Goal: Task Accomplishment & Management: Complete application form

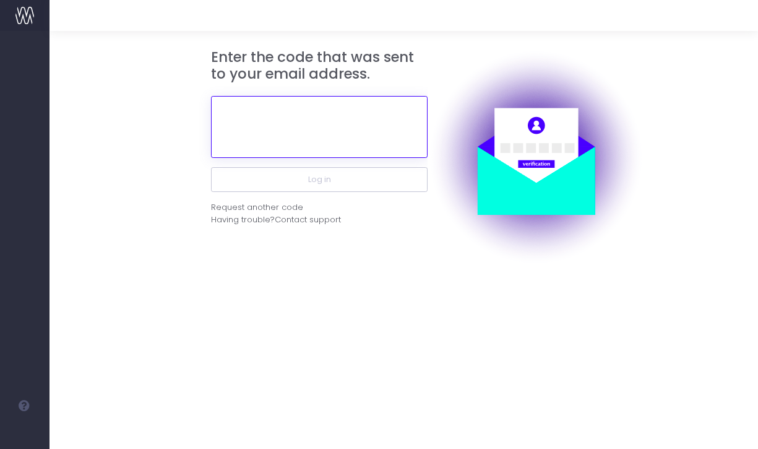
click at [327, 135] on input "text" at bounding box center [319, 127] width 217 height 62
paste input "958030"
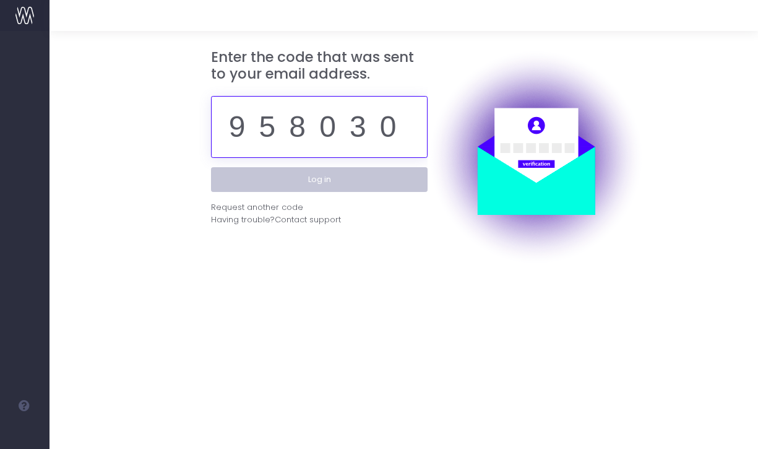
type input "958030"
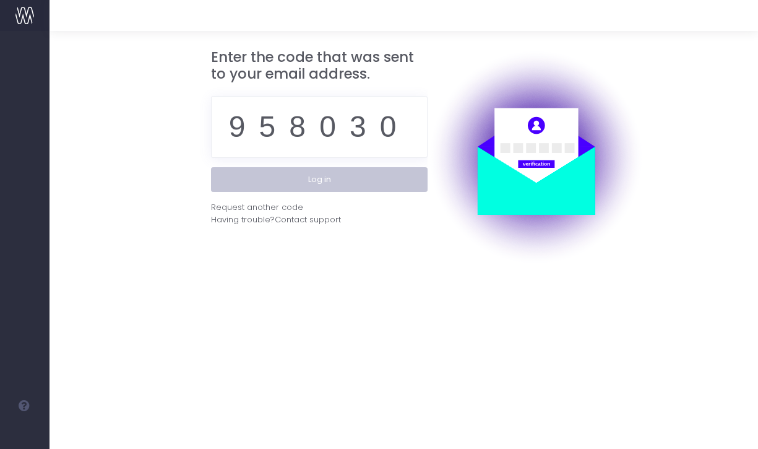
click at [306, 175] on button "Log in" at bounding box center [319, 179] width 217 height 25
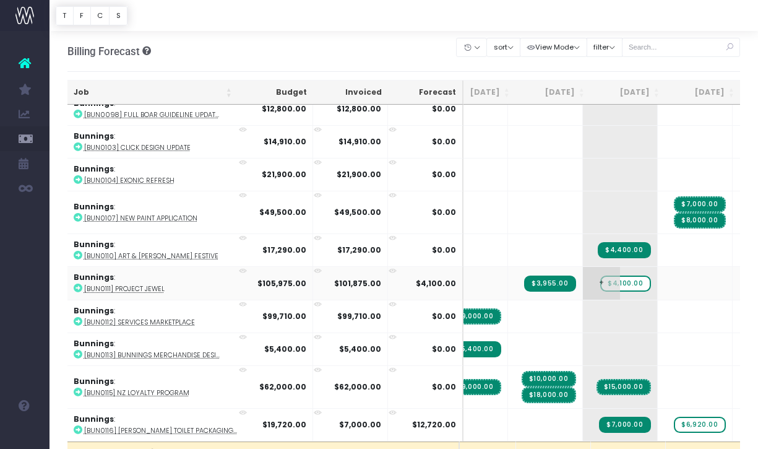
scroll to position [598, 99]
click at [600, 282] on span "$4,100.00" at bounding box center [625, 283] width 50 height 16
click at [108, 290] on abbr "[BUN0111] Project Jewel" at bounding box center [124, 288] width 80 height 9
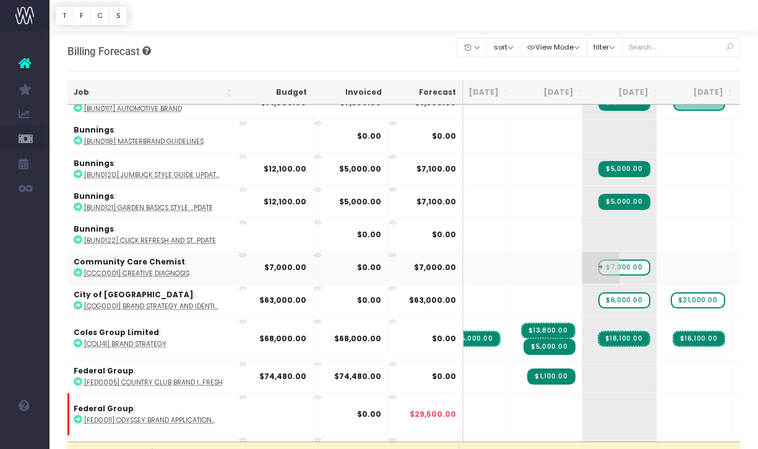
scroll to position [952, 99]
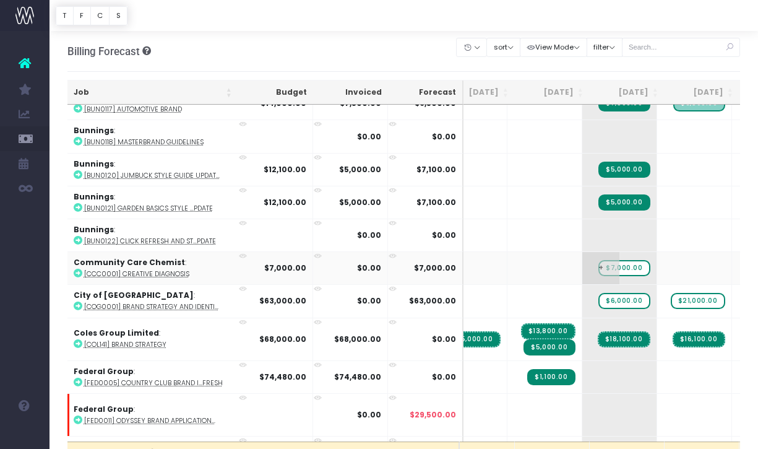
click at [599, 266] on span "$7,000.00" at bounding box center [624, 268] width 51 height 16
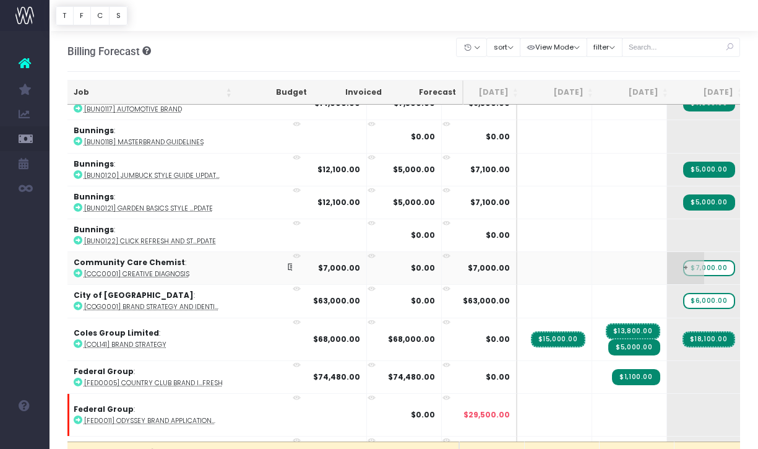
scroll to position [0, 85]
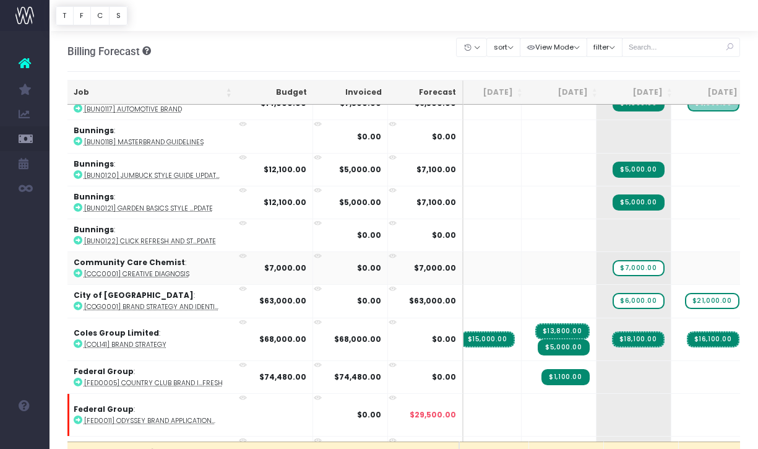
click at [118, 270] on abbr "[CCC0001] Creative Diagnosis" at bounding box center [136, 273] width 105 height 9
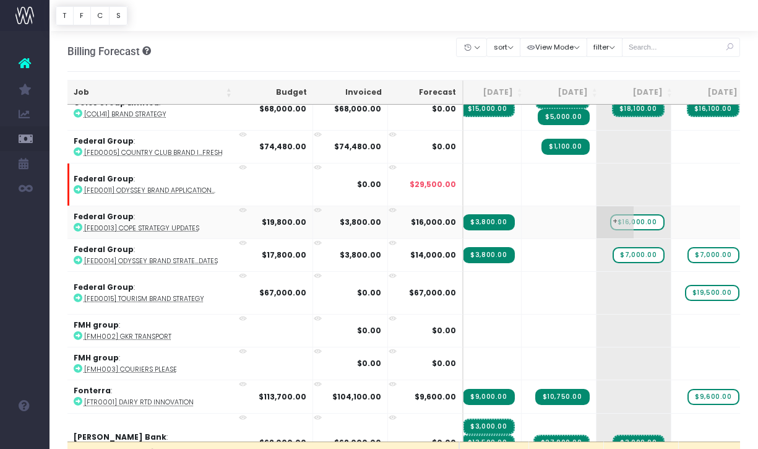
scroll to position [1193, 85]
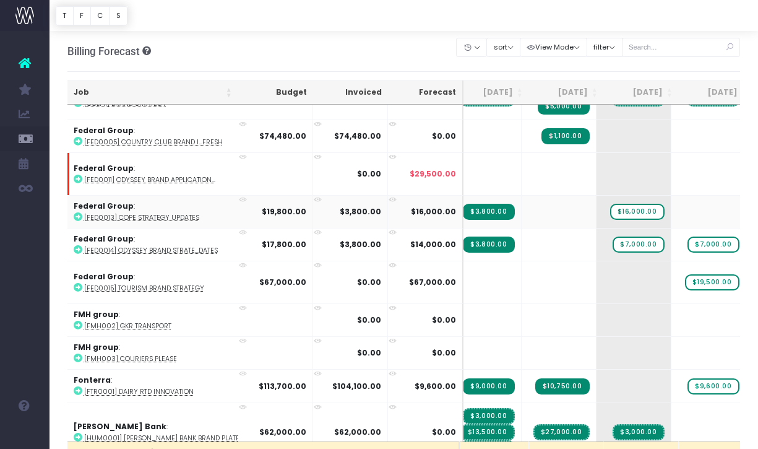
click at [143, 215] on abbr "[FED0013] COPE Strategy Updates" at bounding box center [141, 217] width 115 height 9
click at [149, 246] on abbr "[FED0014] Odyssey Brand Strate...dates" at bounding box center [151, 250] width 134 height 9
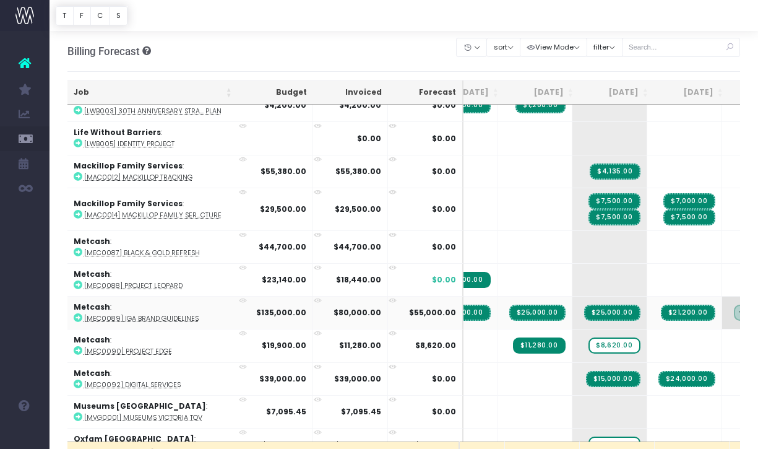
scroll to position [0, 136]
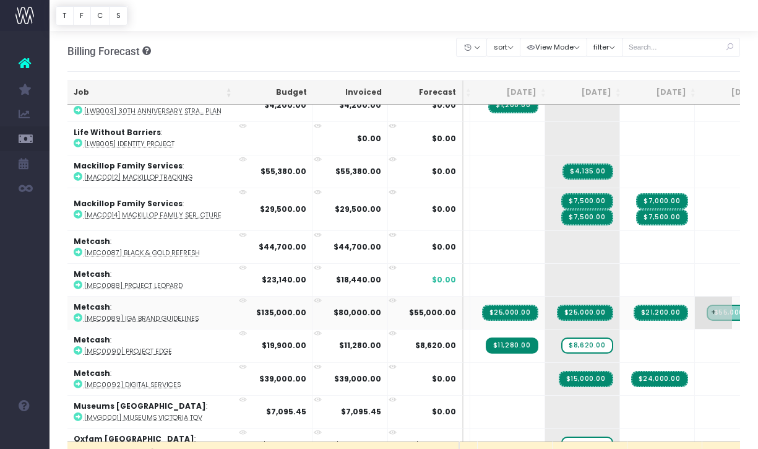
click at [707, 309] on span "$55,000.00" at bounding box center [735, 313] width 56 height 16
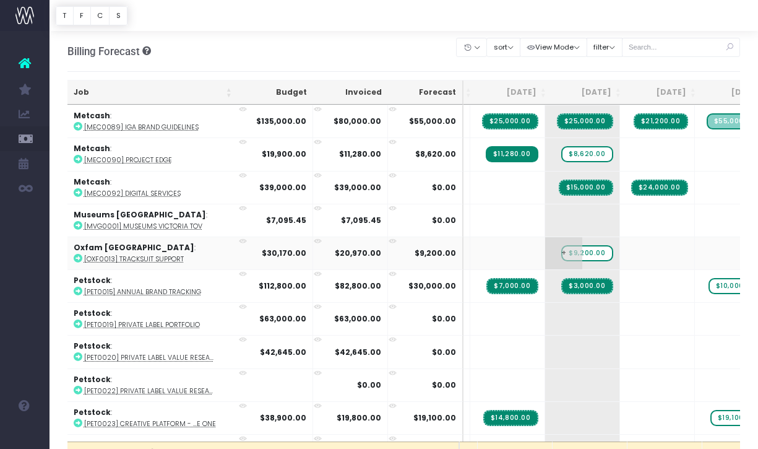
scroll to position [1947, 136]
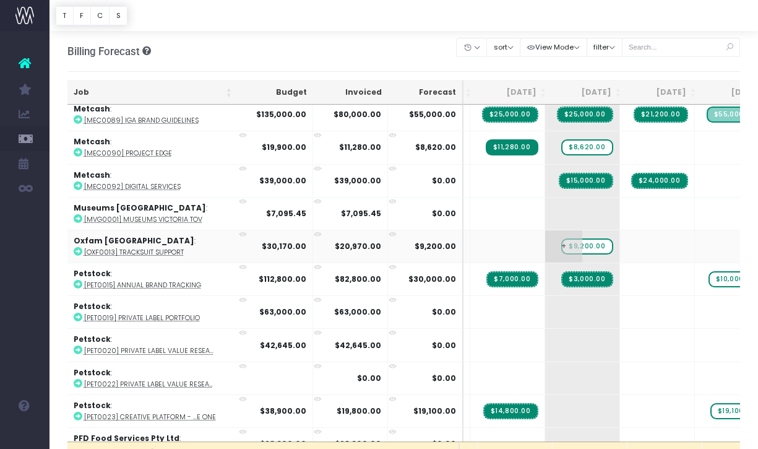
click at [561, 241] on span "$9,200.00" at bounding box center [586, 246] width 51 height 16
click at [561, 240] on span "$9,200.00" at bounding box center [586, 246] width 51 height 16
click at [545, 243] on span "+" at bounding box center [563, 246] width 37 height 32
click at [561, 240] on span "$9,200.00" at bounding box center [586, 246] width 51 height 16
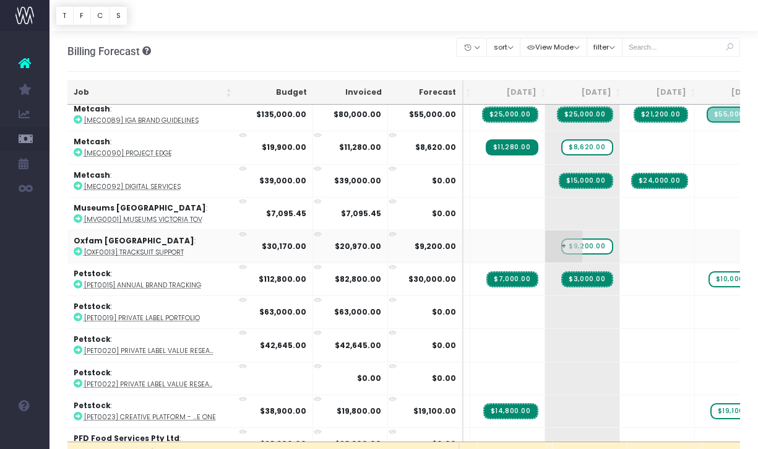
click at [561, 240] on span "$9,200.00" at bounding box center [586, 246] width 51 height 16
click at [133, 248] on abbr "[OXF0013] Tracksuit Support" at bounding box center [134, 252] width 100 height 9
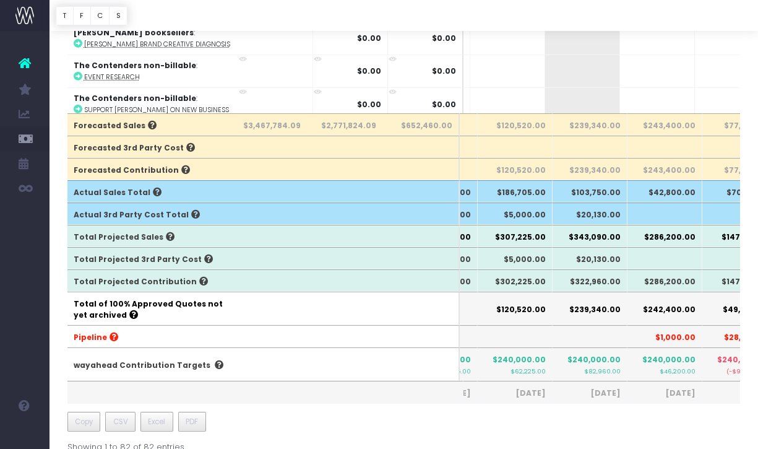
scroll to position [0, 0]
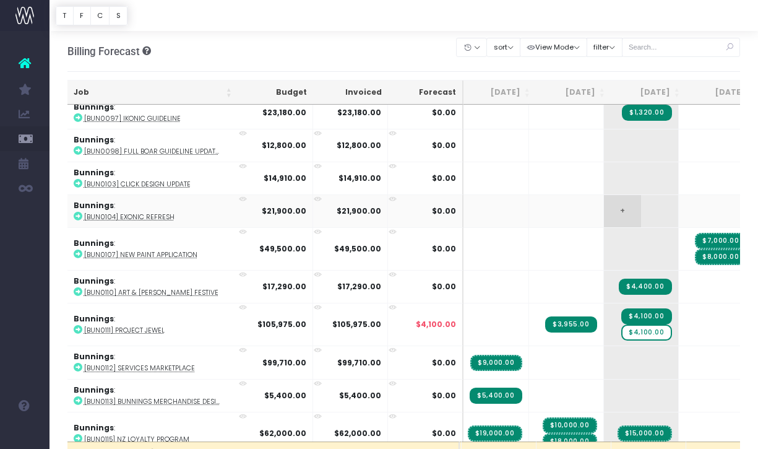
scroll to position [564, 77]
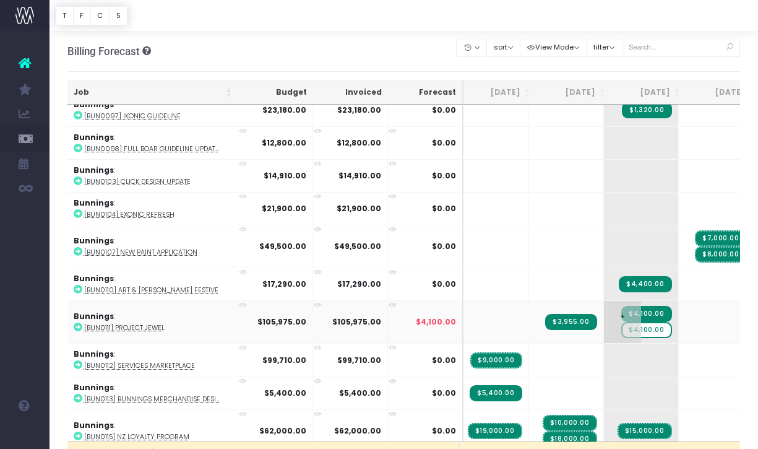
click at [621, 332] on span "$4,100.00" at bounding box center [646, 330] width 50 height 16
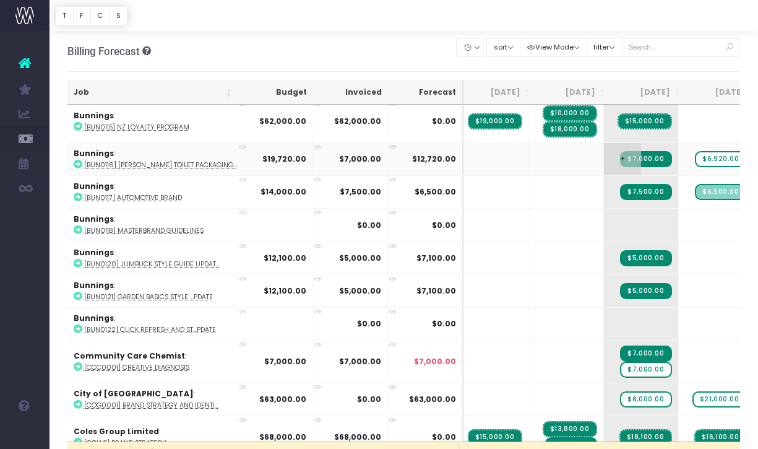
scroll to position [867, 77]
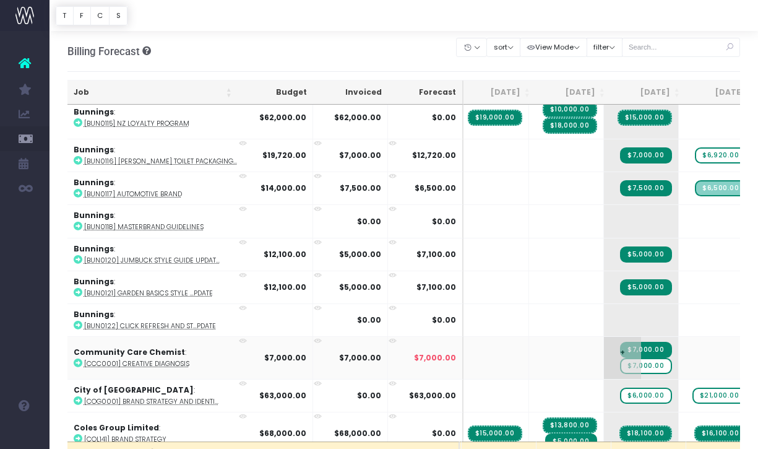
click at [620, 365] on span "$7,000.00" at bounding box center [645, 366] width 51 height 16
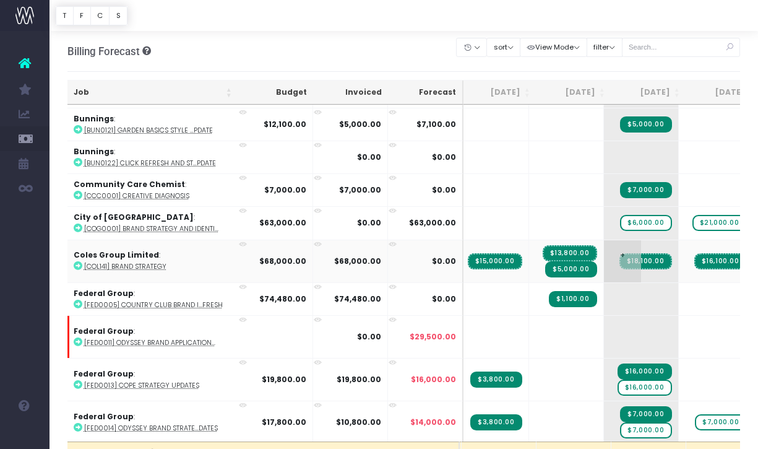
scroll to position [1031, 77]
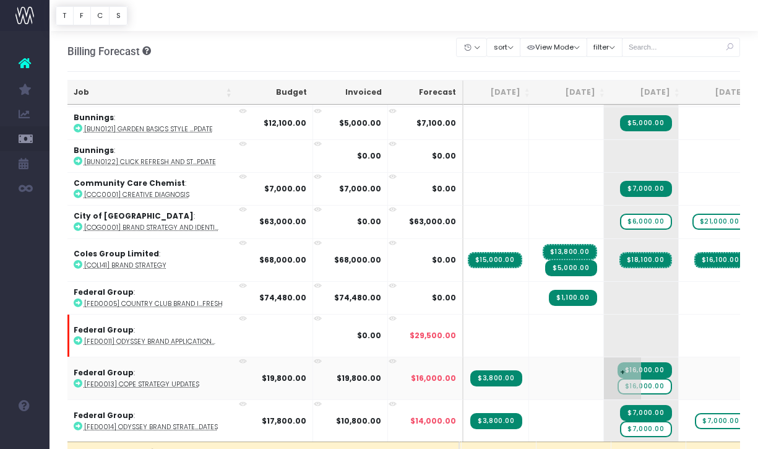
click at [618, 383] on span "$16,000.00" at bounding box center [645, 386] width 54 height 16
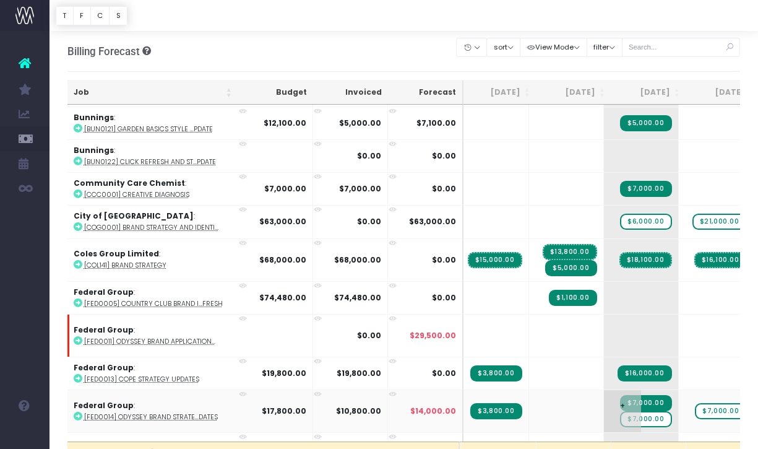
click at [620, 420] on span "$7,000.00" at bounding box center [645, 419] width 51 height 16
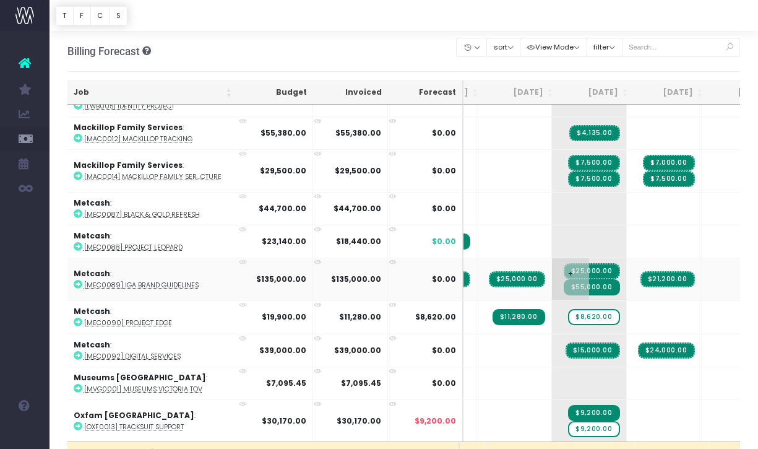
scroll to position [0, 0]
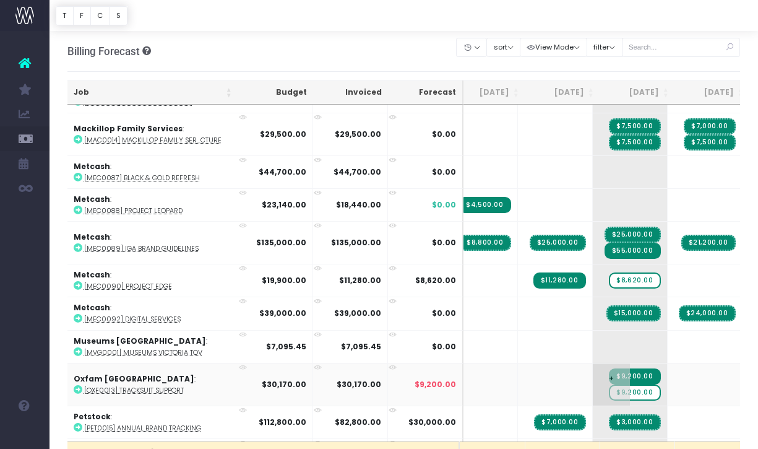
click at [609, 388] on span "$9,200.00" at bounding box center [634, 392] width 51 height 16
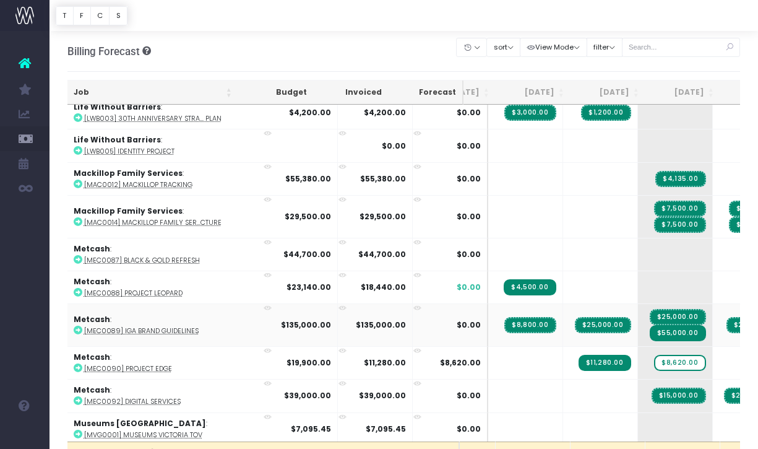
scroll to position [1742, 44]
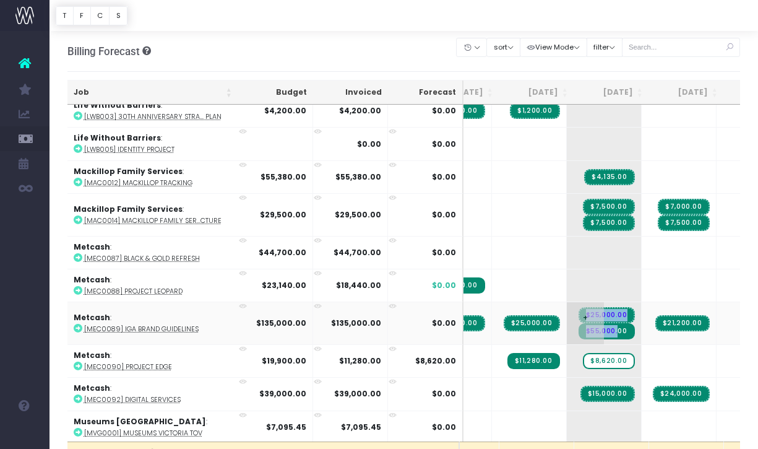
drag, startPoint x: 535, startPoint y: 327, endPoint x: 549, endPoint y: 324, distance: 14.5
click at [567, 324] on td "+ $25,000.00 $55,000.00" at bounding box center [604, 322] width 75 height 43
click at [579, 325] on span "$55,000.00" at bounding box center [607, 331] width 56 height 16
click at [579, 326] on span "$55,000.00" at bounding box center [607, 331] width 56 height 16
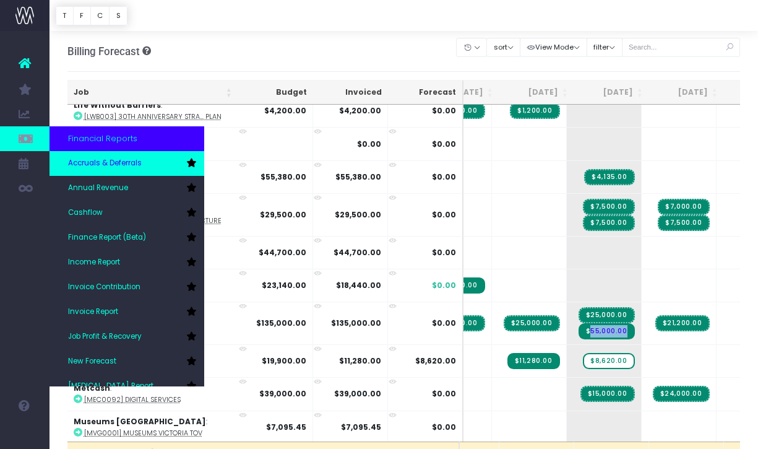
click at [135, 173] on link "Accruals & Deferrals" at bounding box center [127, 163] width 155 height 25
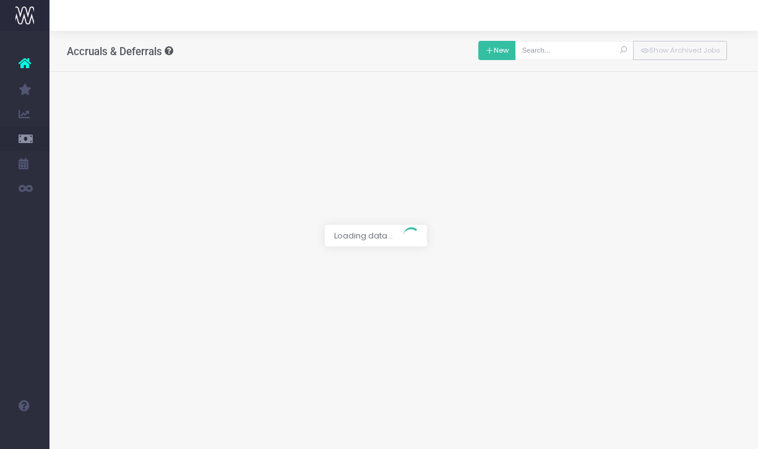
click at [494, 51] on icon at bounding box center [489, 51] width 9 height 0
click at [293, 111] on div at bounding box center [379, 224] width 758 height 449
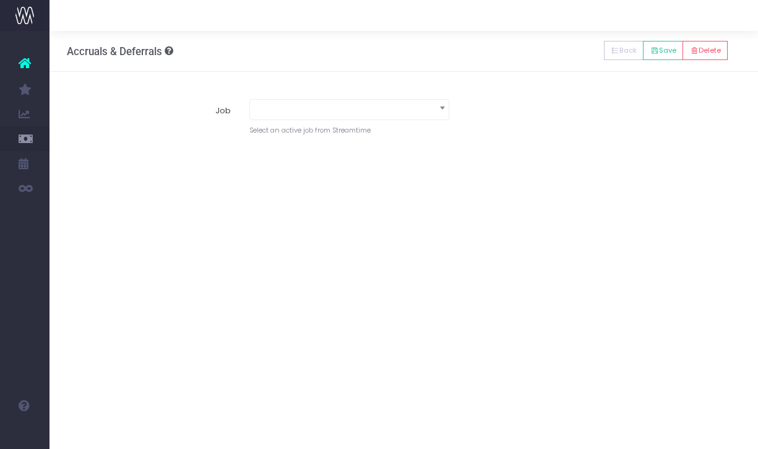
click at [431, 111] on span at bounding box center [349, 108] width 199 height 17
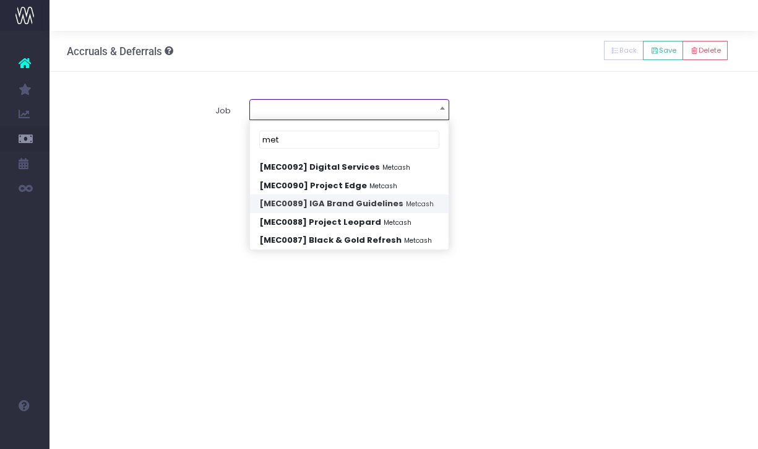
type input "met"
select select "1867446"
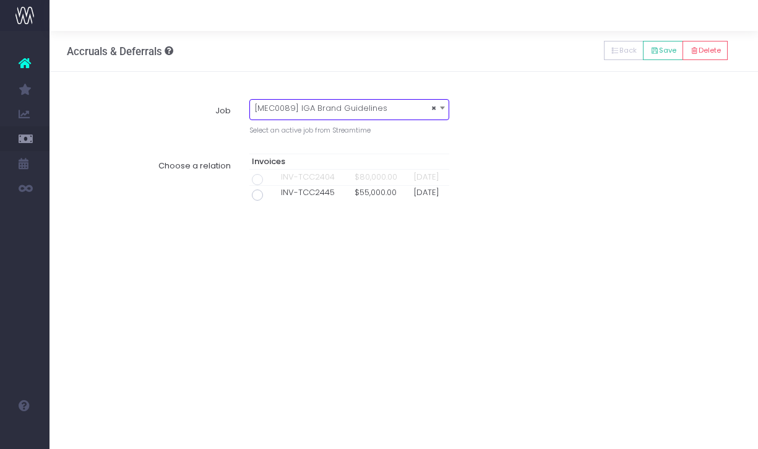
click at [260, 194] on span at bounding box center [257, 194] width 11 height 11
click at [271, 194] on input "radio" at bounding box center [275, 193] width 8 height 8
type input "Invoice INV-TCC2445 / 30 Sep 25 / $55,000.00"
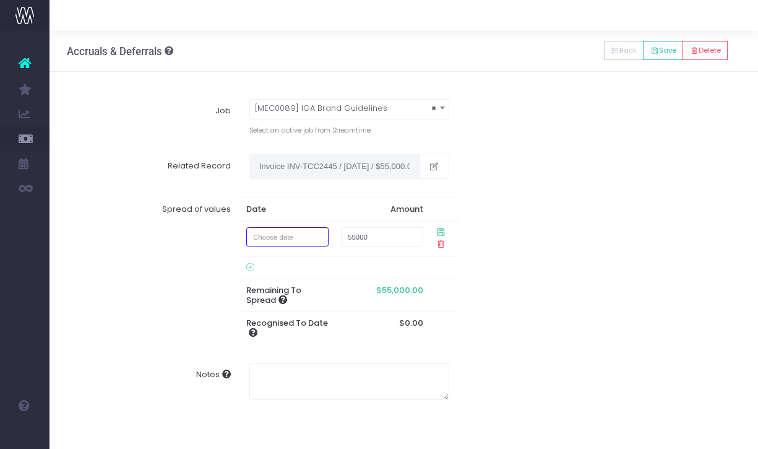
click at [289, 237] on input "text" at bounding box center [287, 236] width 83 height 19
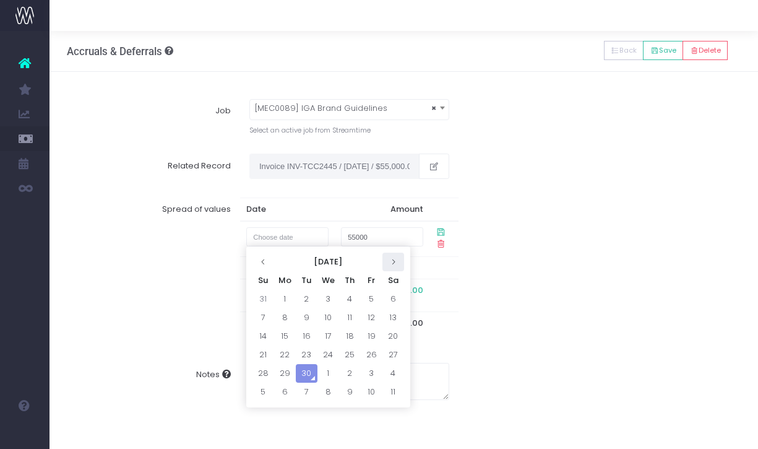
click at [397, 264] on th at bounding box center [394, 262] width 22 height 19
click at [391, 262] on icon at bounding box center [393, 261] width 7 height 7
click at [265, 337] on td "9" at bounding box center [264, 336] width 22 height 19
type input "9 November 2025"
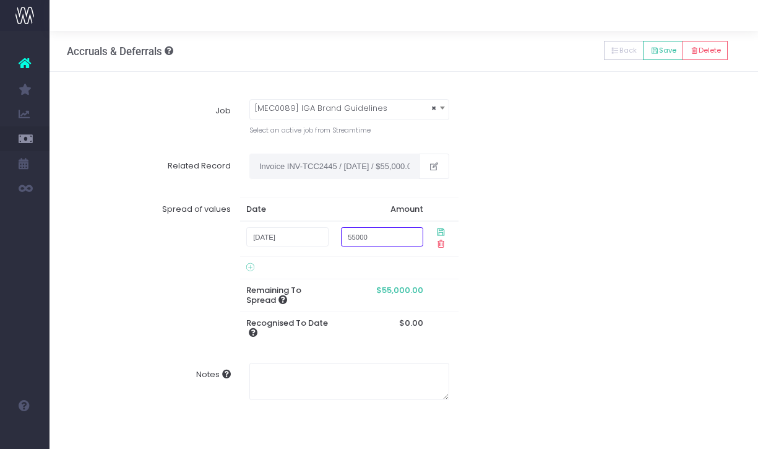
click at [384, 236] on input "55000" at bounding box center [382, 236] width 82 height 19
click at [359, 236] on input "55000" at bounding box center [382, 236] width 82 height 19
type input "25000"
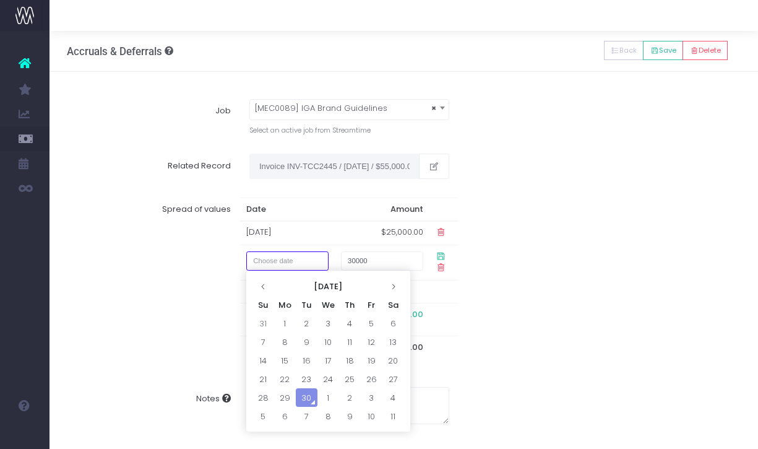
click at [274, 260] on input "text" at bounding box center [287, 260] width 82 height 19
click at [394, 289] on icon at bounding box center [393, 286] width 7 height 7
click at [388, 283] on th at bounding box center [394, 286] width 22 height 19
click at [391, 284] on icon at bounding box center [393, 286] width 7 height 7
click at [287, 338] on td "8" at bounding box center [285, 341] width 22 height 19
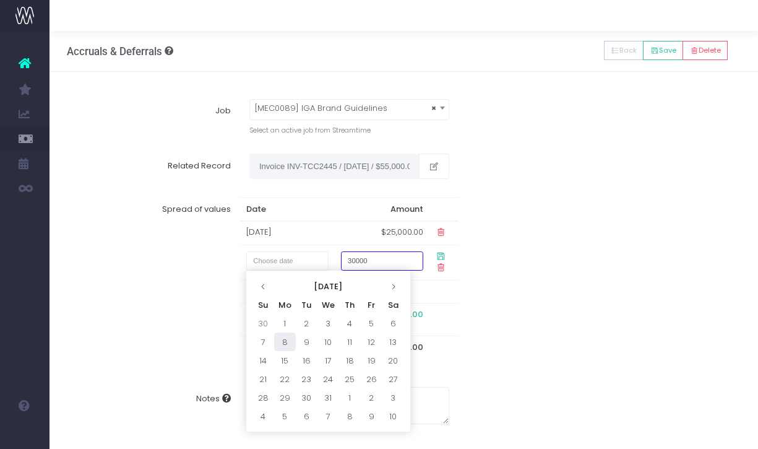
type input "8 December 2025"
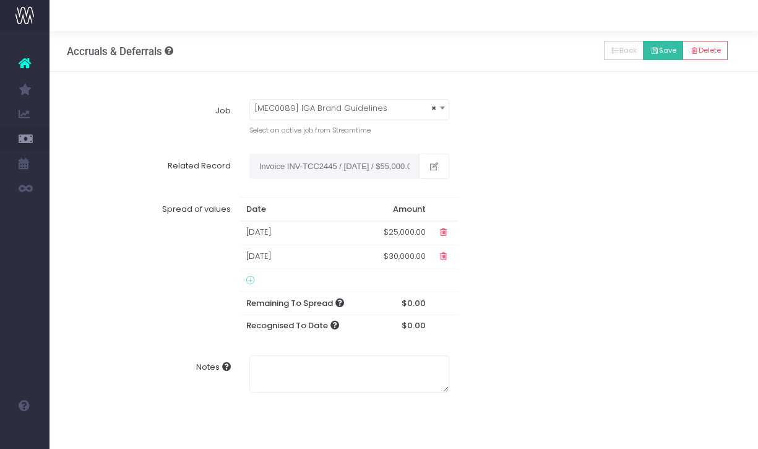
click at [652, 56] on button "Save" at bounding box center [663, 50] width 40 height 19
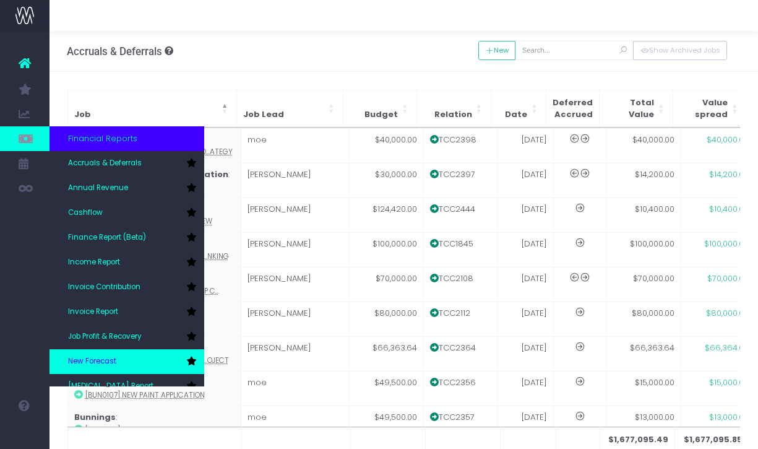
click at [114, 355] on link "New Forecast" at bounding box center [127, 361] width 155 height 25
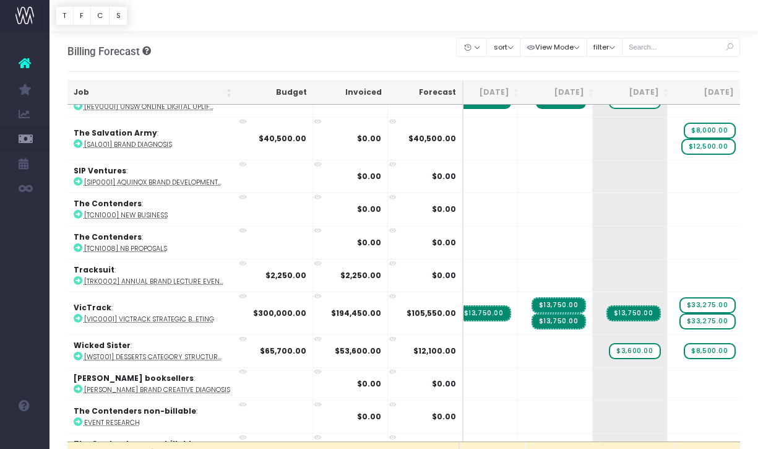
scroll to position [2628, 89]
